Goal: Information Seeking & Learning: Learn about a topic

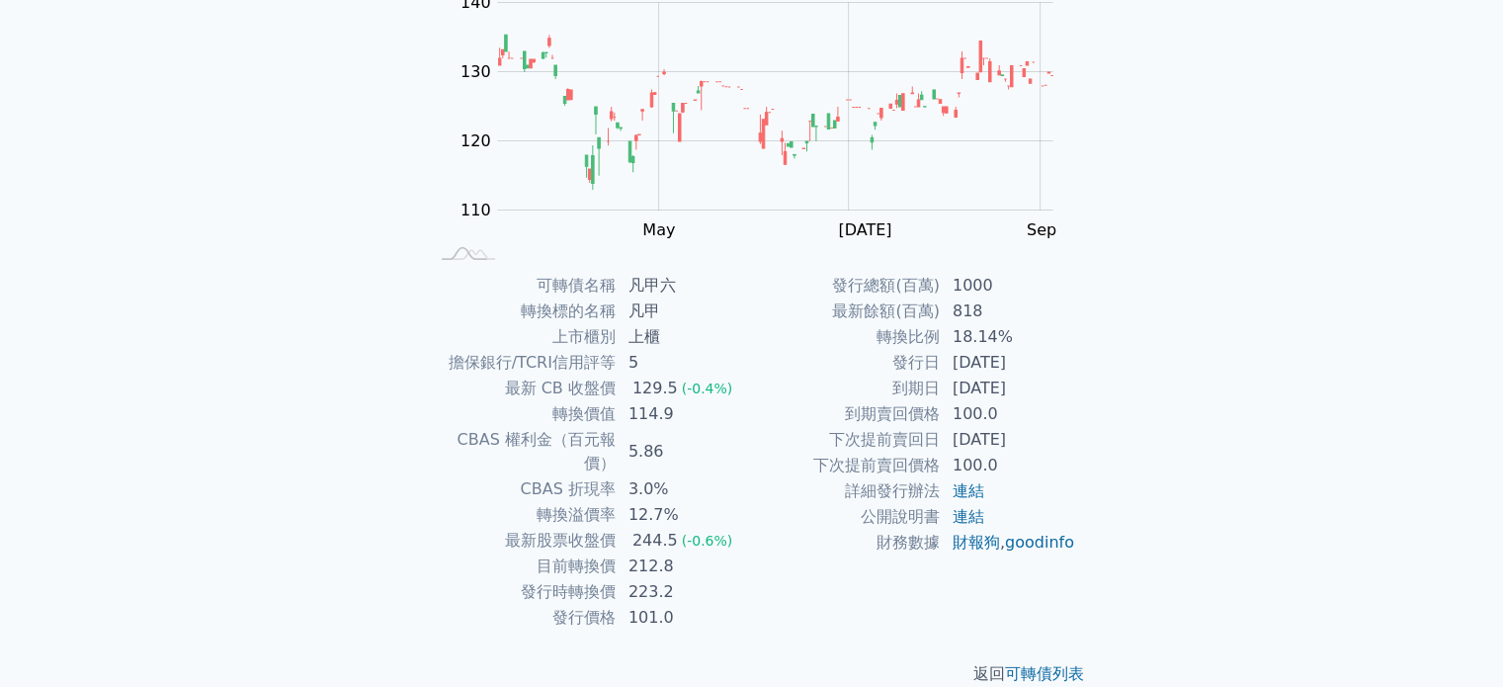
scroll to position [228, 0]
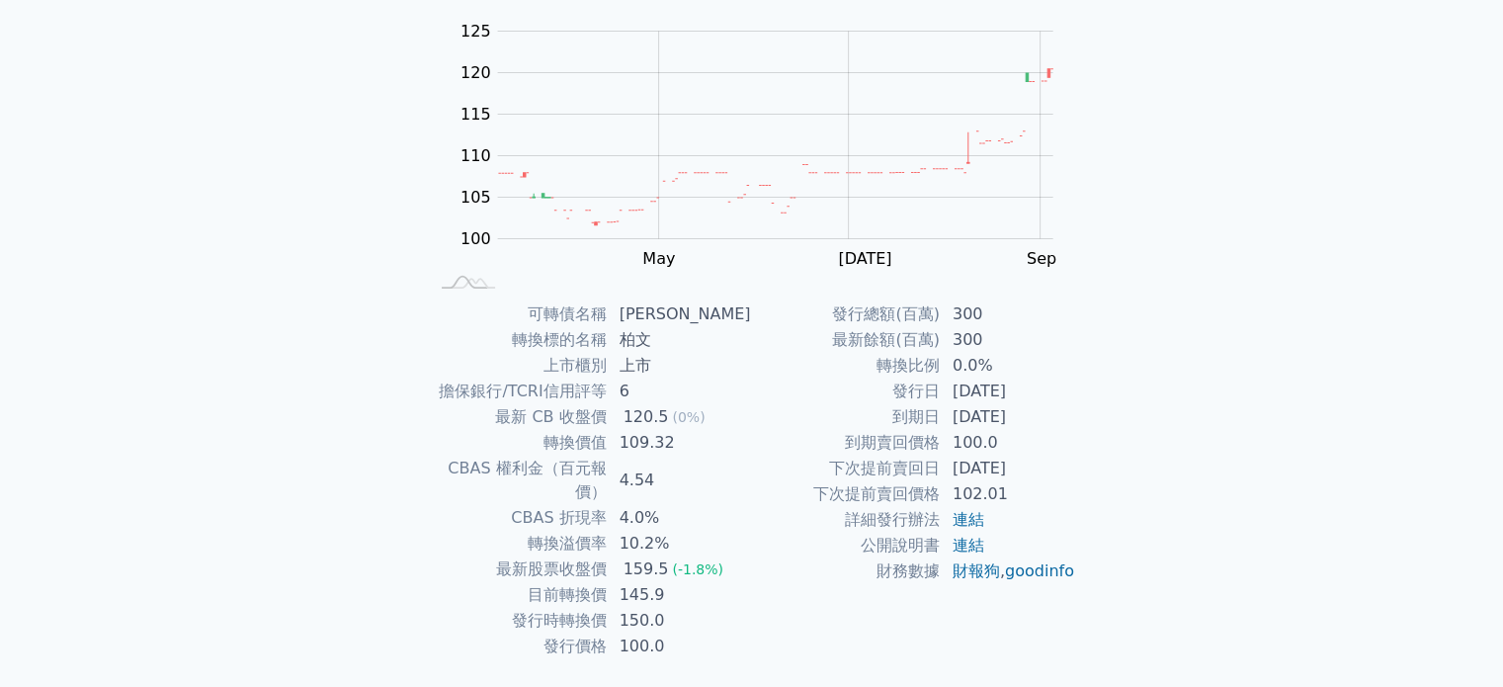
scroll to position [198, 0]
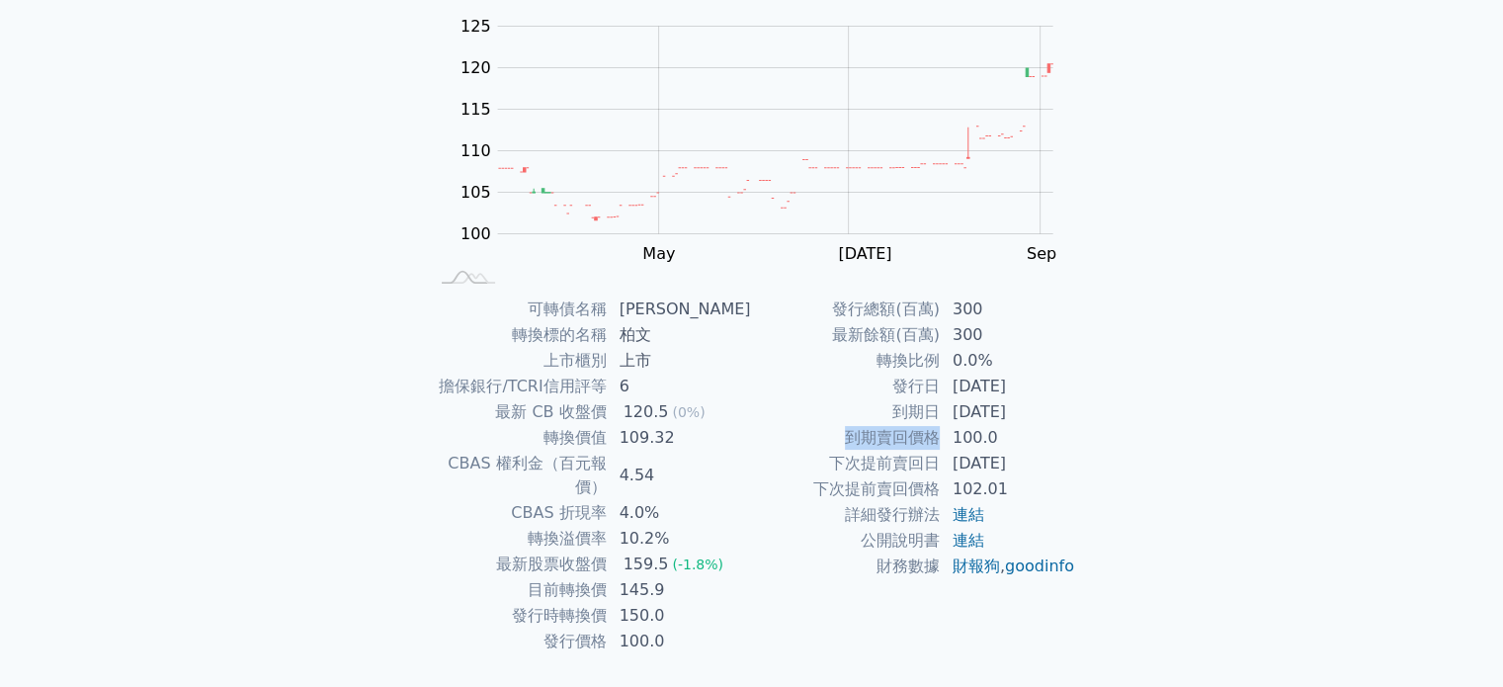
drag, startPoint x: 843, startPoint y: 436, endPoint x: 936, endPoint y: 437, distance: 92.9
click at [936, 437] on td "到期賣回價格" at bounding box center [846, 438] width 189 height 26
click at [821, 437] on td "到期賣回價格" at bounding box center [846, 438] width 189 height 26
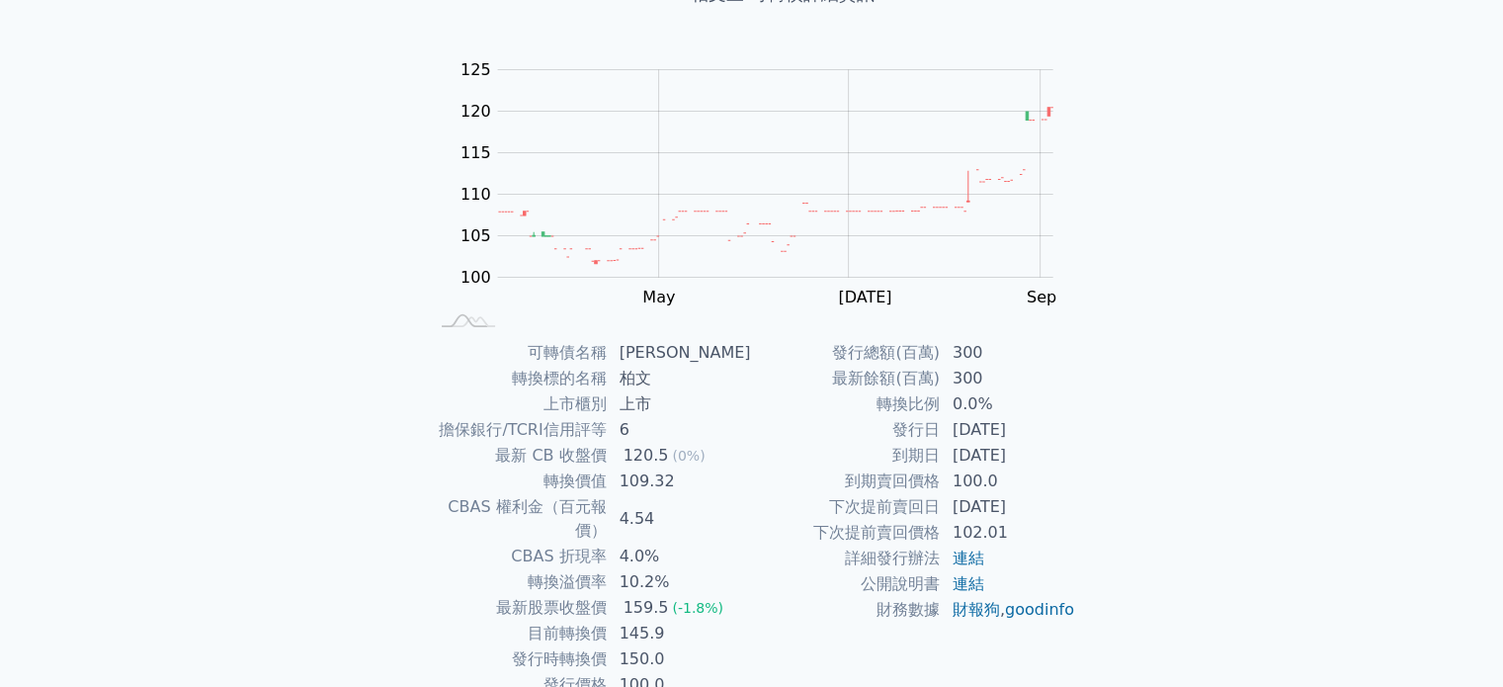
scroll to position [0, 0]
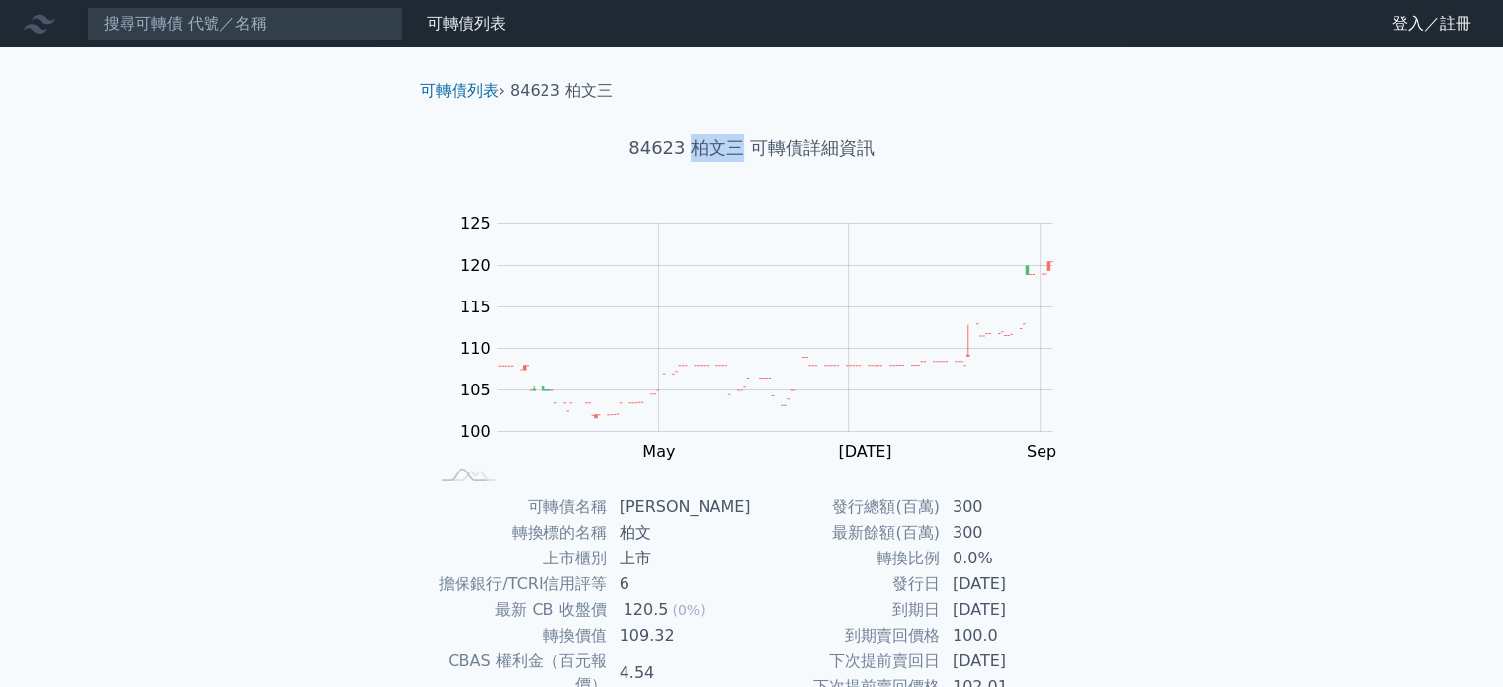
drag, startPoint x: 696, startPoint y: 139, endPoint x: 743, endPoint y: 143, distance: 47.6
click at [743, 143] on h1 "84623 柏文三 可轉債詳細資訊" at bounding box center [752, 148] width 696 height 28
copy h1 "[PERSON_NAME]"
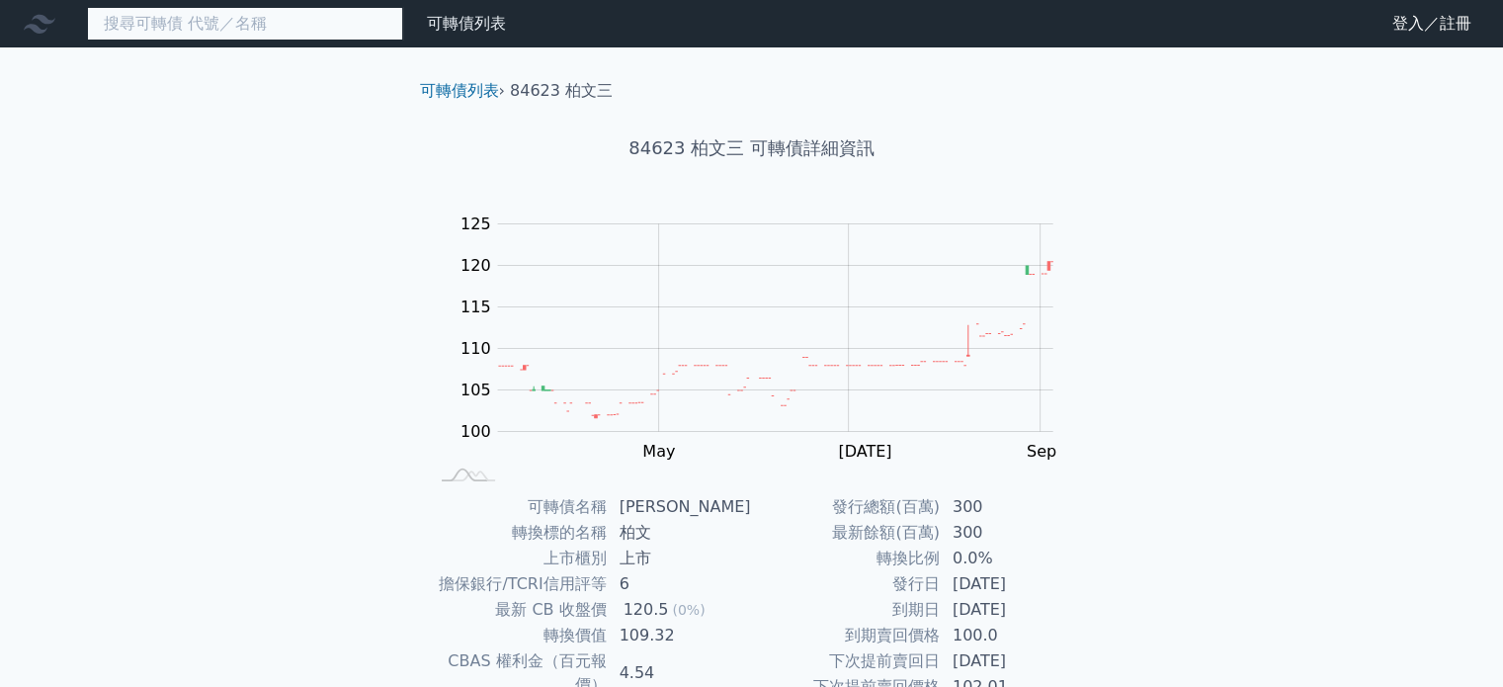
click at [128, 24] on input at bounding box center [245, 24] width 316 height 34
type input "ㄉ"
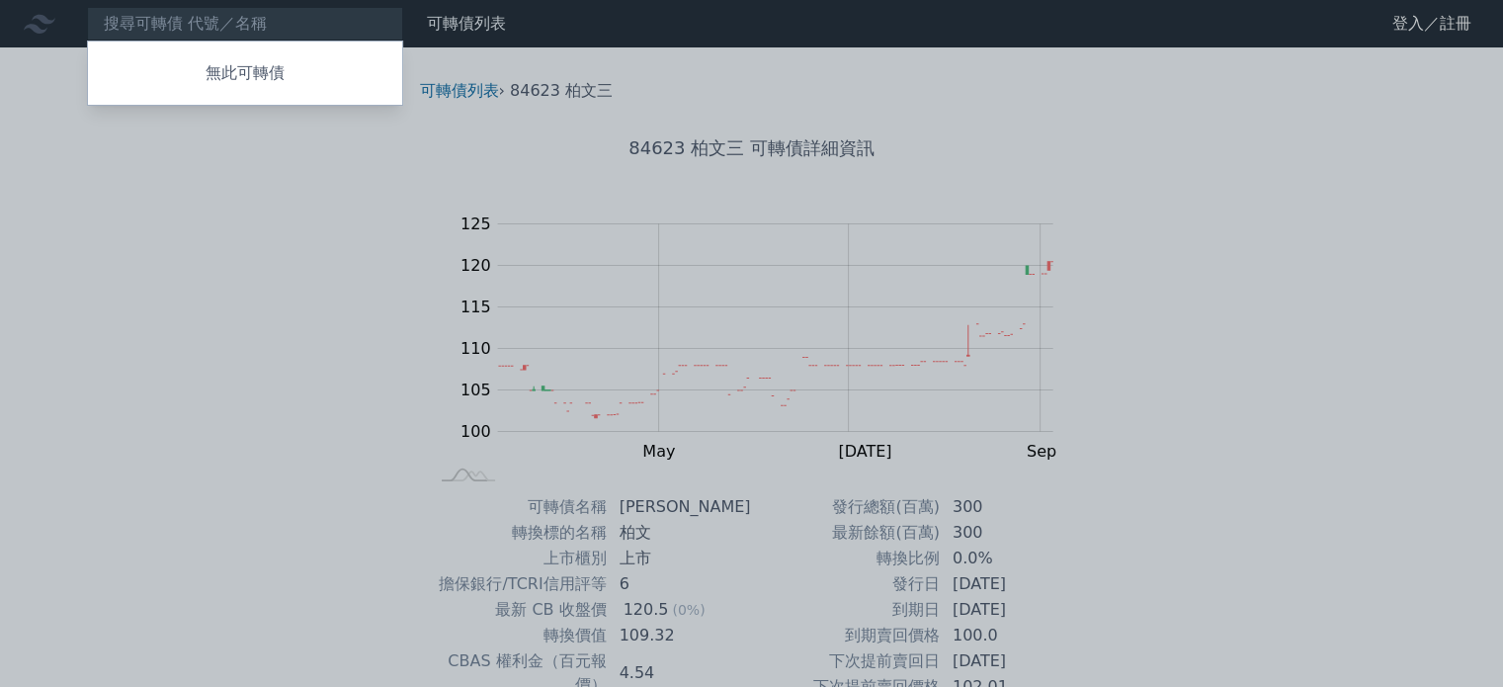
click at [214, 17] on div at bounding box center [751, 343] width 1503 height 687
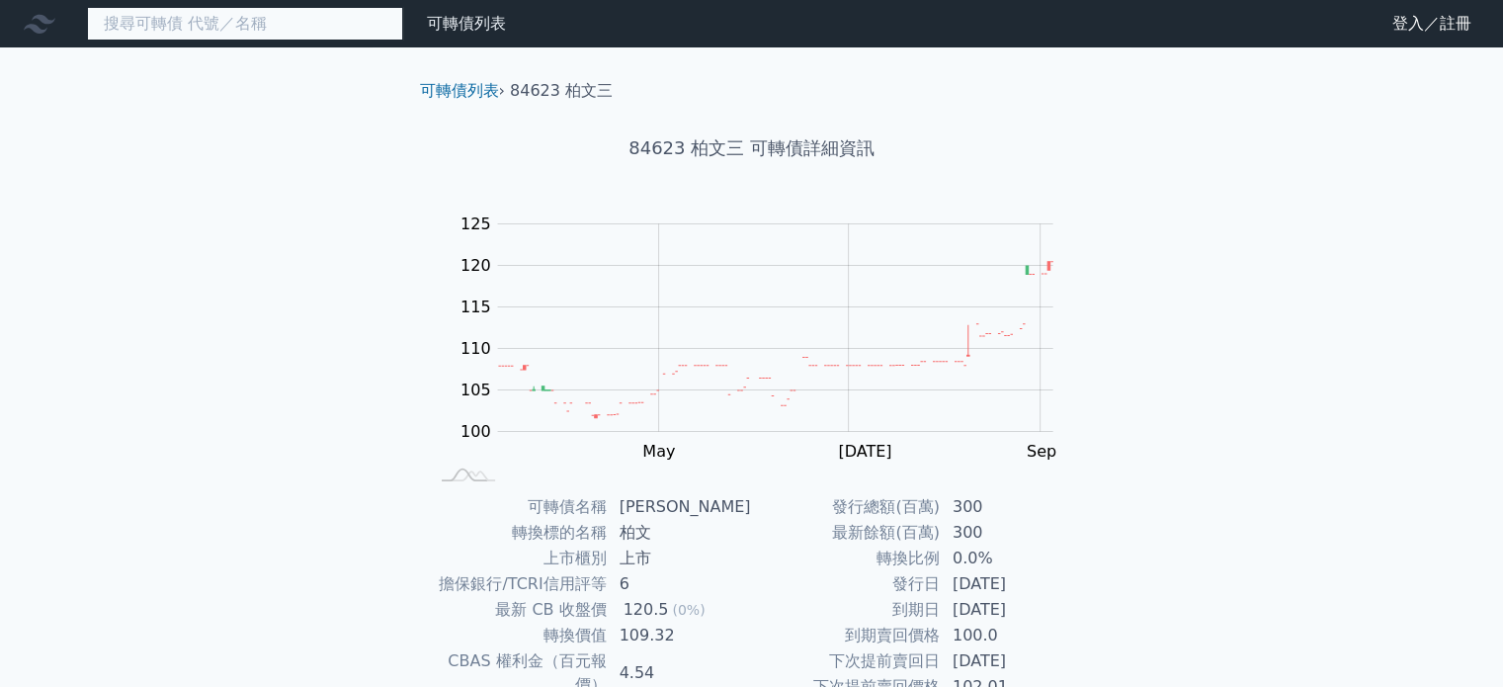
click at [211, 17] on input at bounding box center [245, 24] width 316 height 34
paste input "3526"
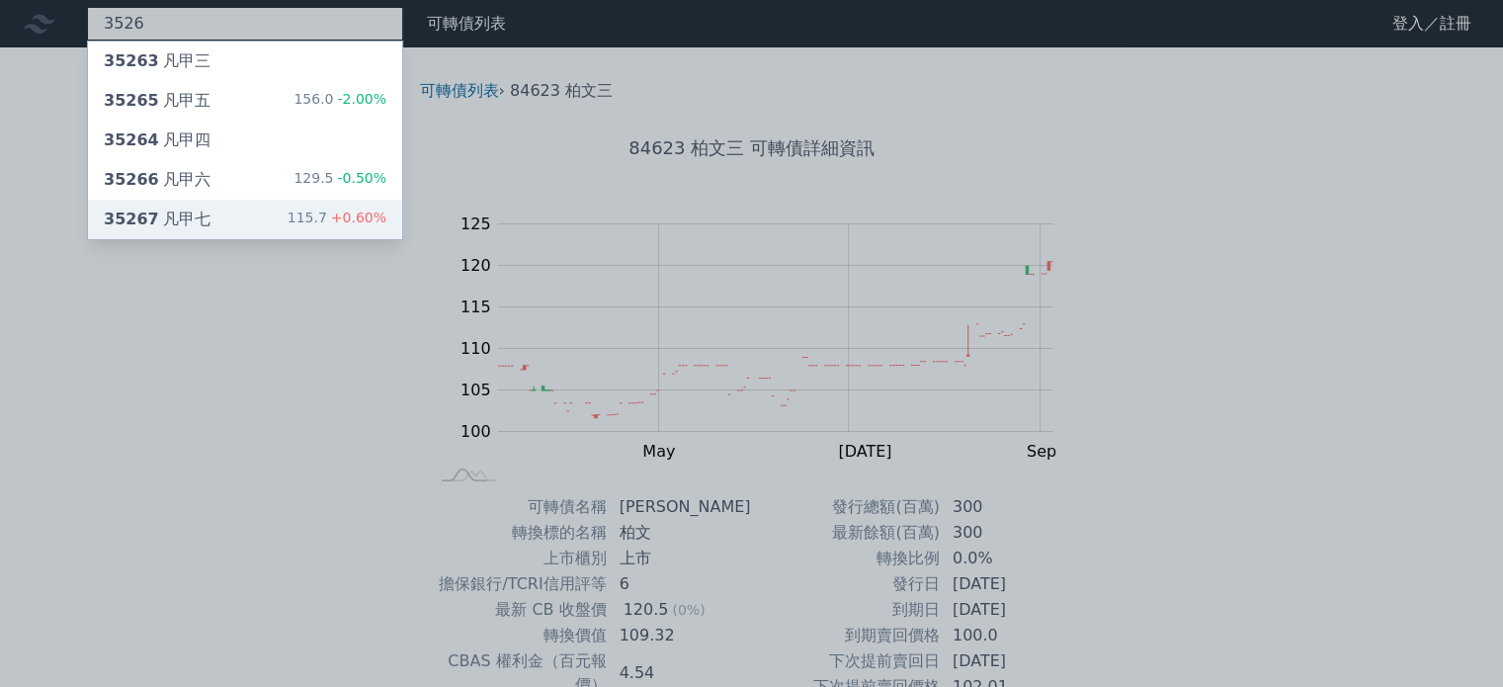
type input "3526"
click at [206, 224] on div "35267 凡甲七 115.7 +0.60%" at bounding box center [245, 220] width 314 height 40
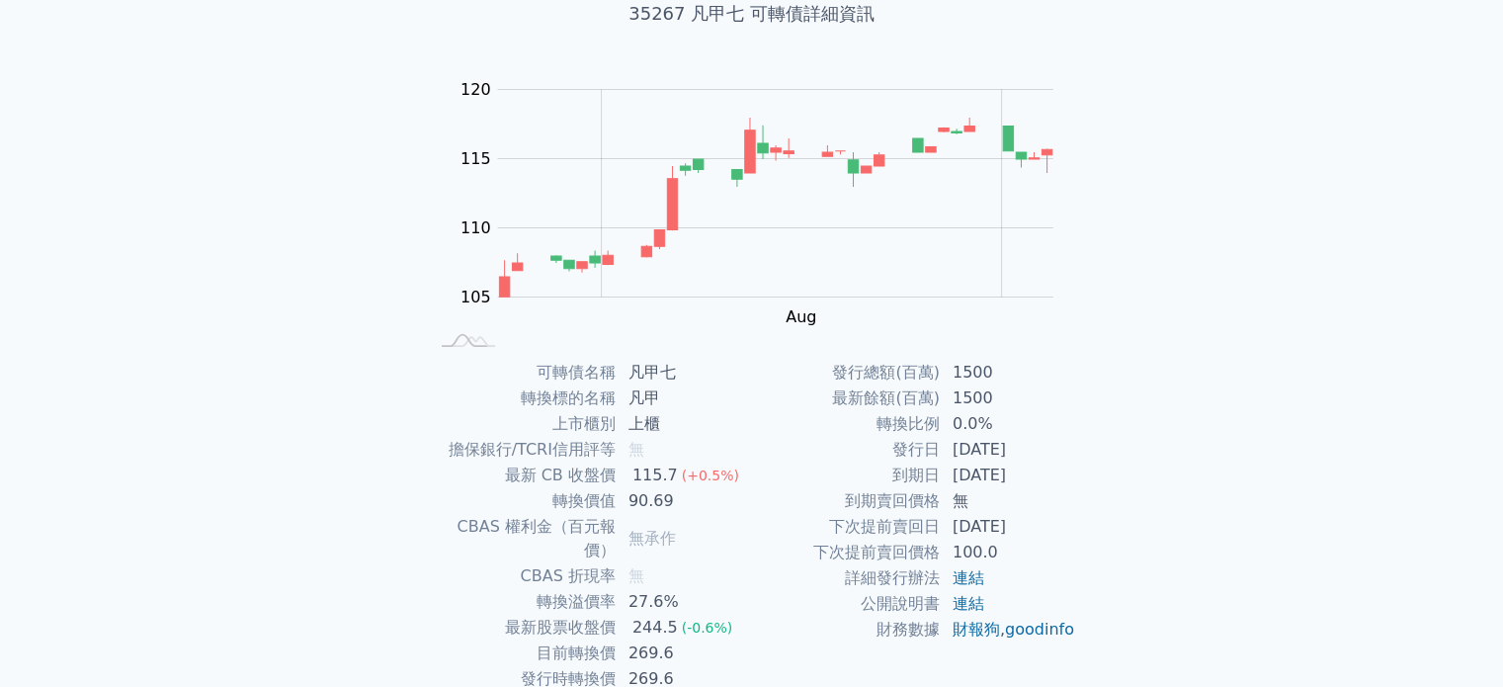
scroll to position [129, 0]
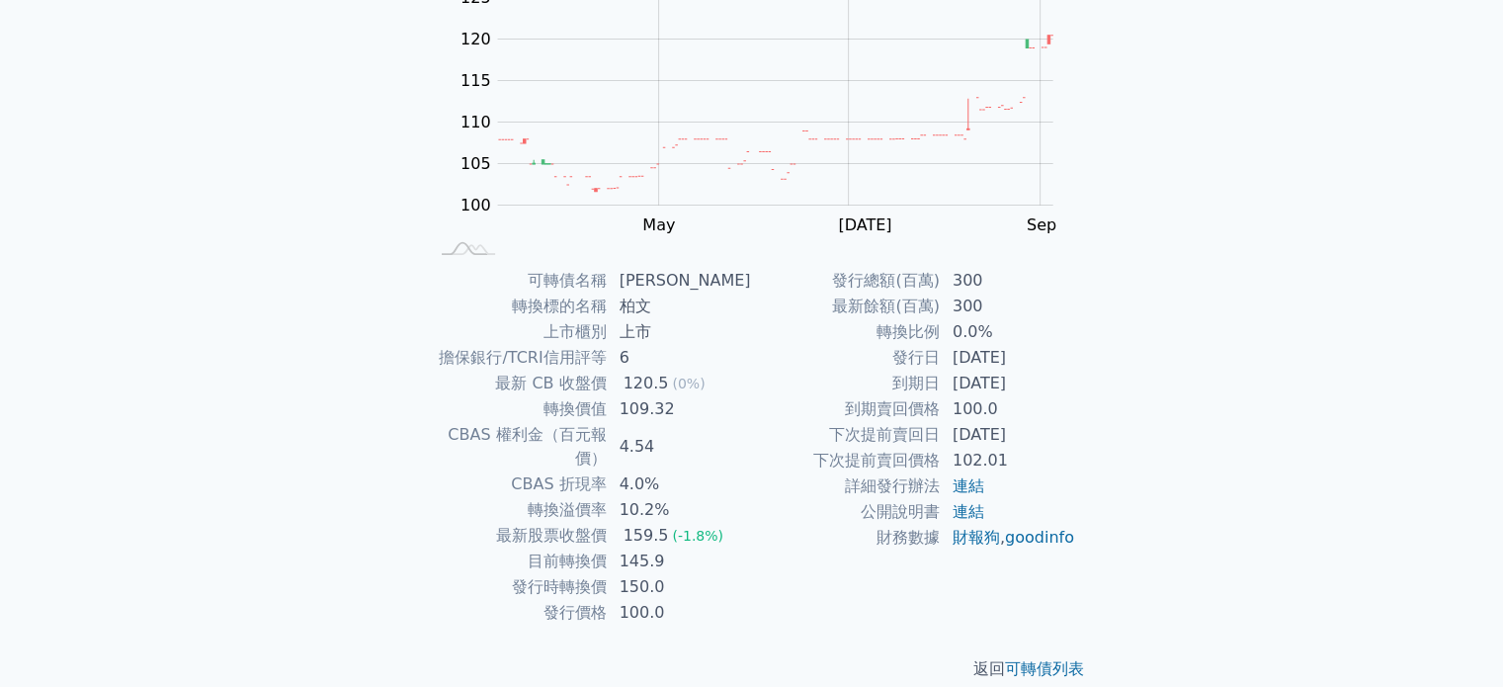
scroll to position [228, 0]
click at [978, 536] on link "財報狗" at bounding box center [976, 535] width 47 height 19
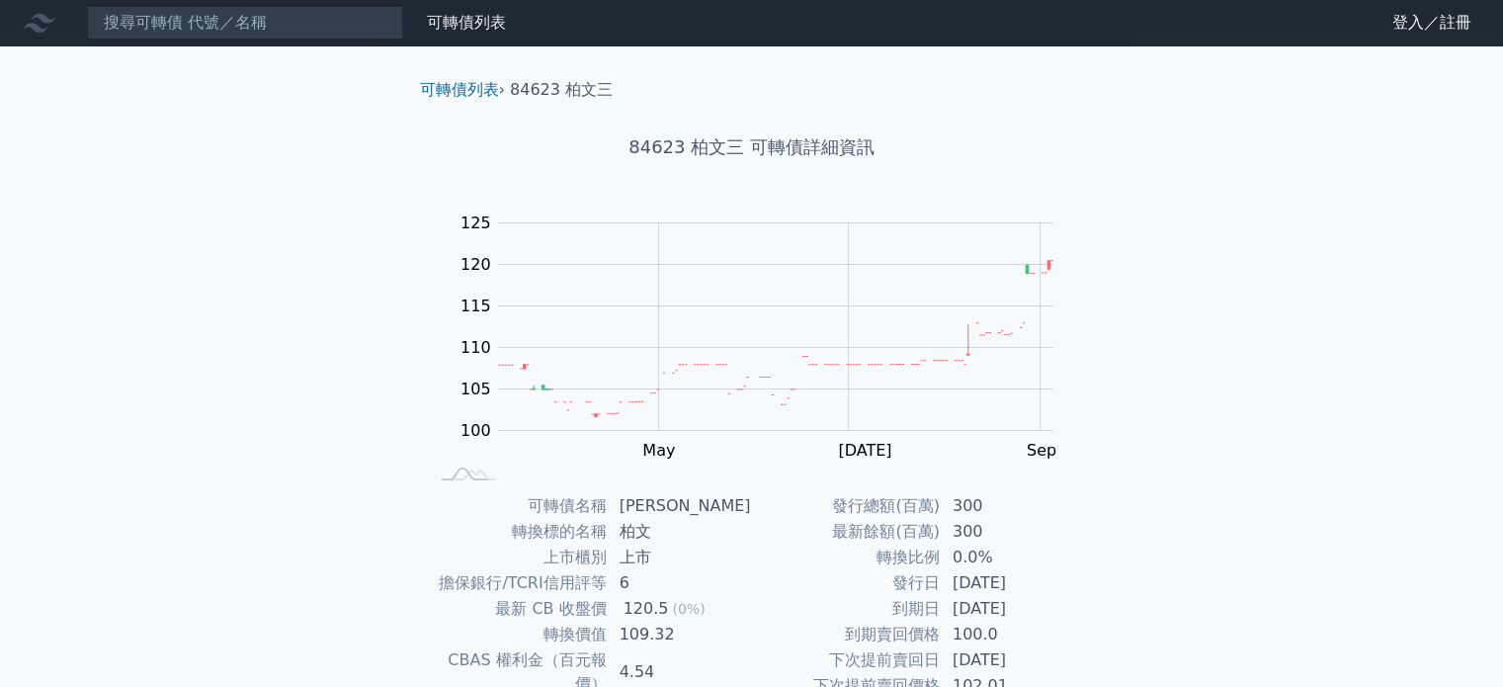
scroll to position [0, 0]
drag, startPoint x: 632, startPoint y: 139, endPoint x: 691, endPoint y: 139, distance: 58.3
click at [691, 139] on h1 "84623 柏文三 可轉債詳細資訊" at bounding box center [752, 148] width 696 height 28
copy h1 "84623"
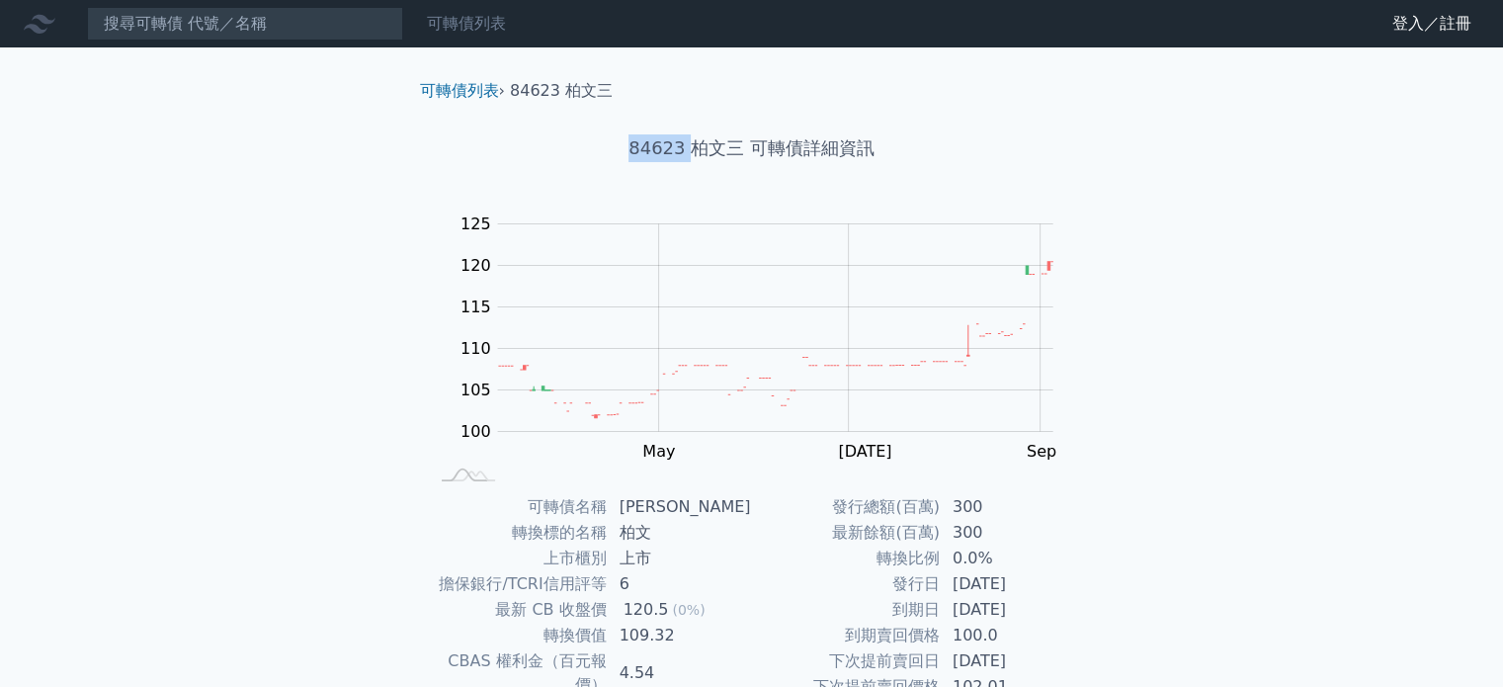
click at [440, 19] on link "可轉債列表" at bounding box center [466, 23] width 79 height 19
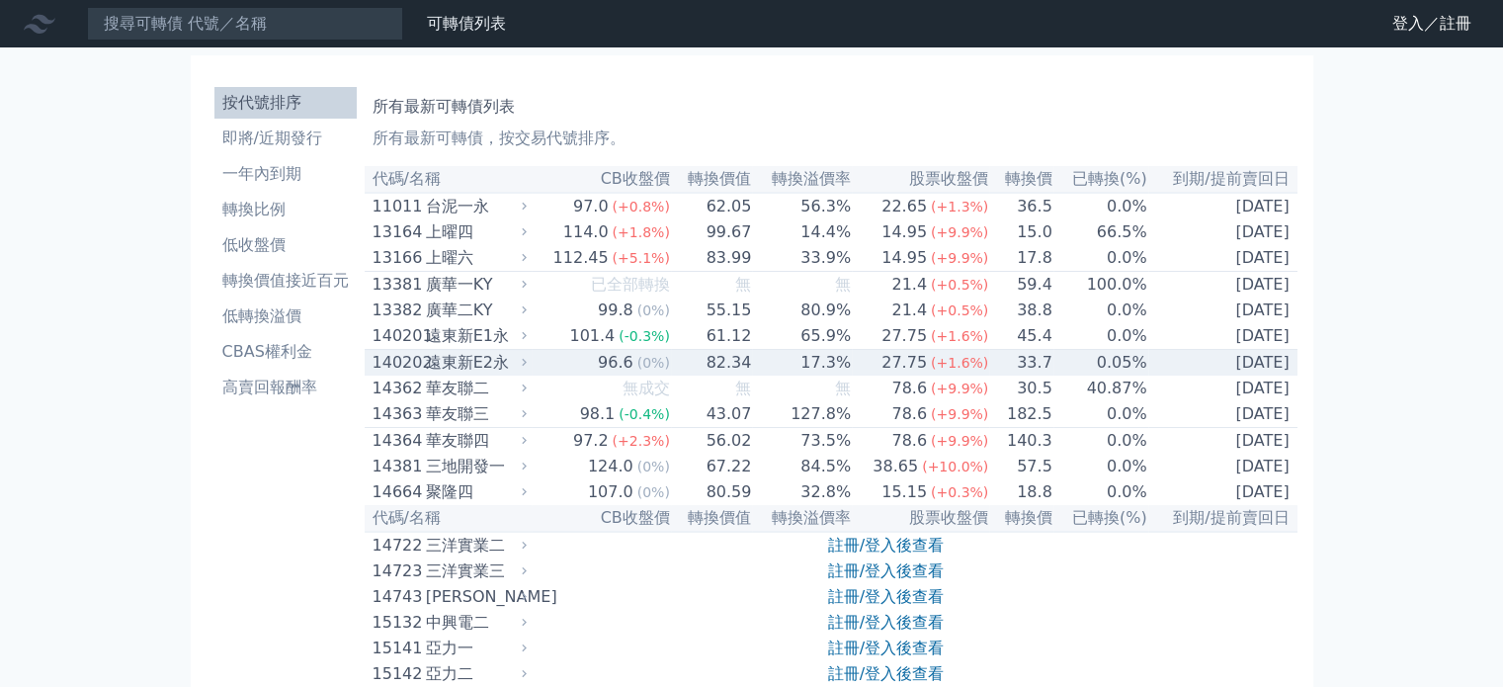
click at [467, 375] on div "遠東新E2永" at bounding box center [474, 363] width 97 height 24
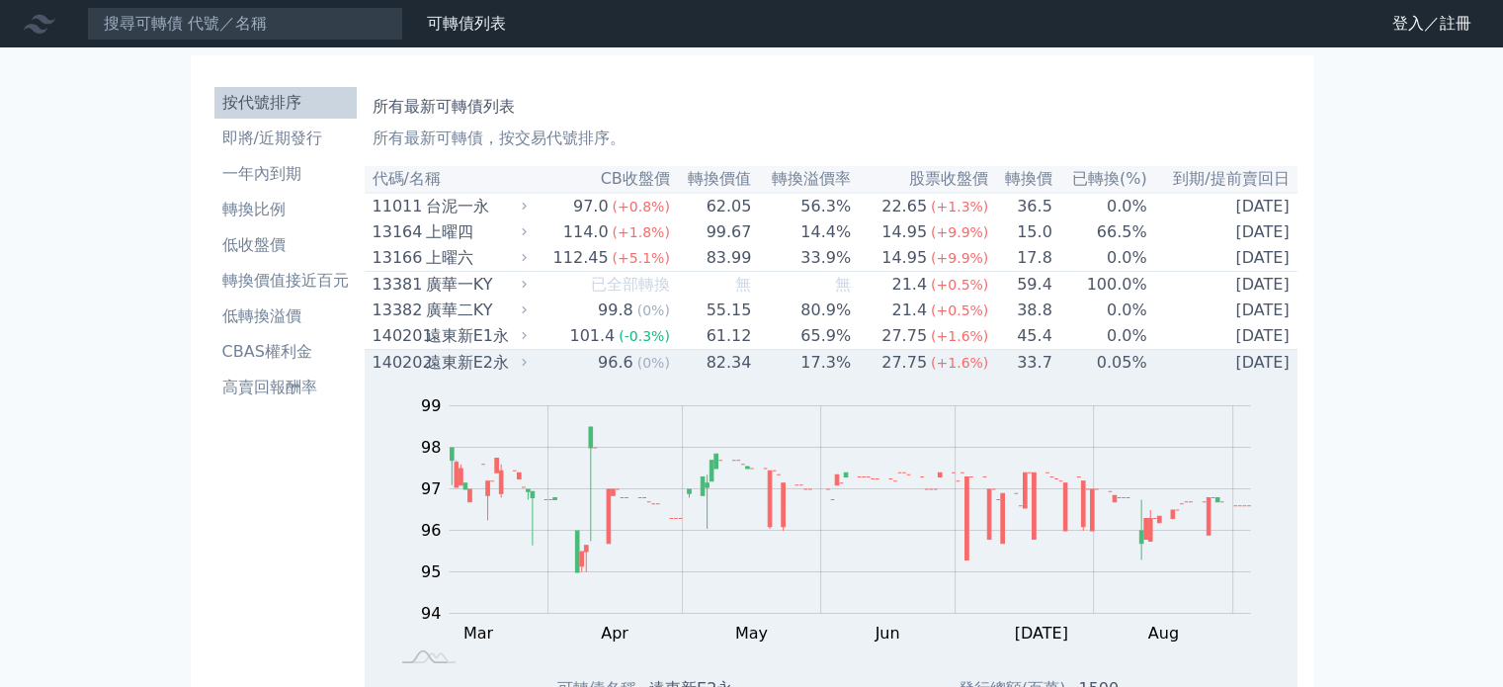
click at [466, 375] on div "遠東新E2永" at bounding box center [474, 363] width 97 height 24
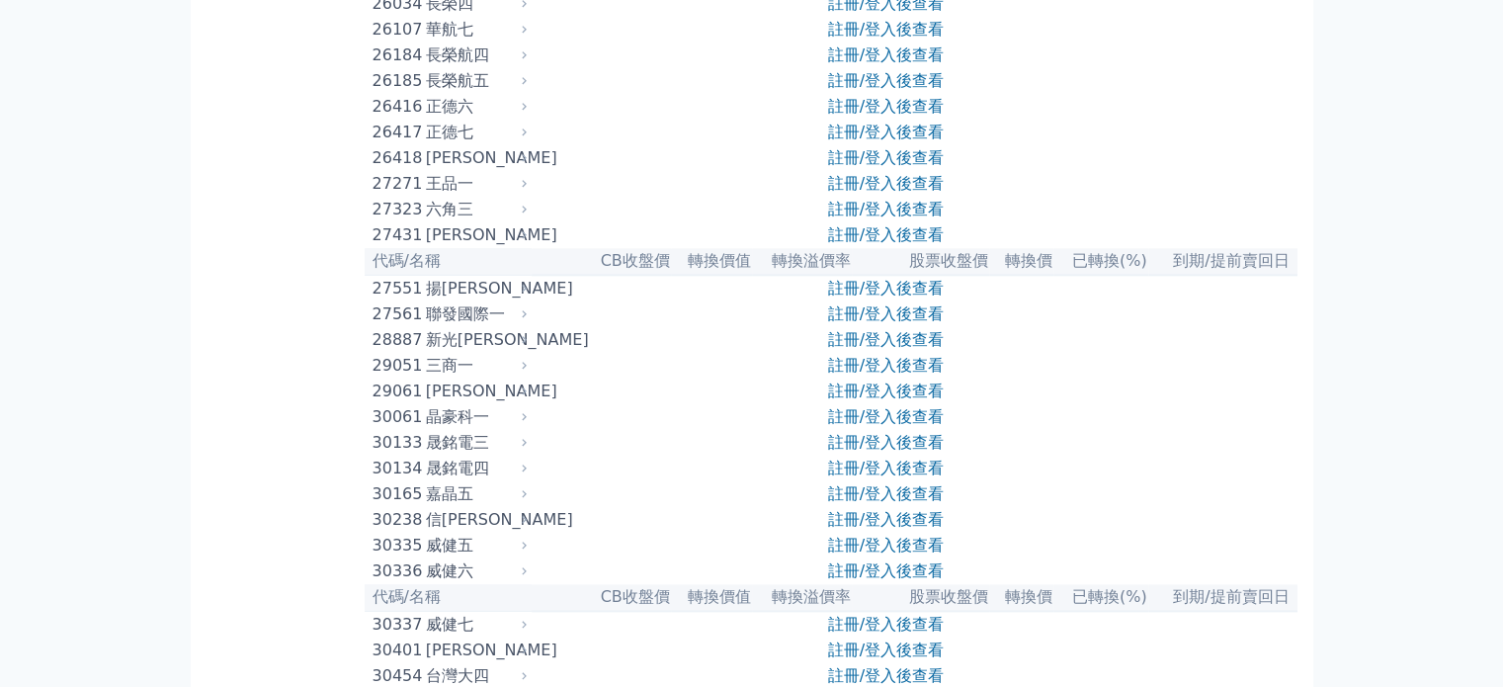
scroll to position [3285, 0]
